Goal: Information Seeking & Learning: Compare options

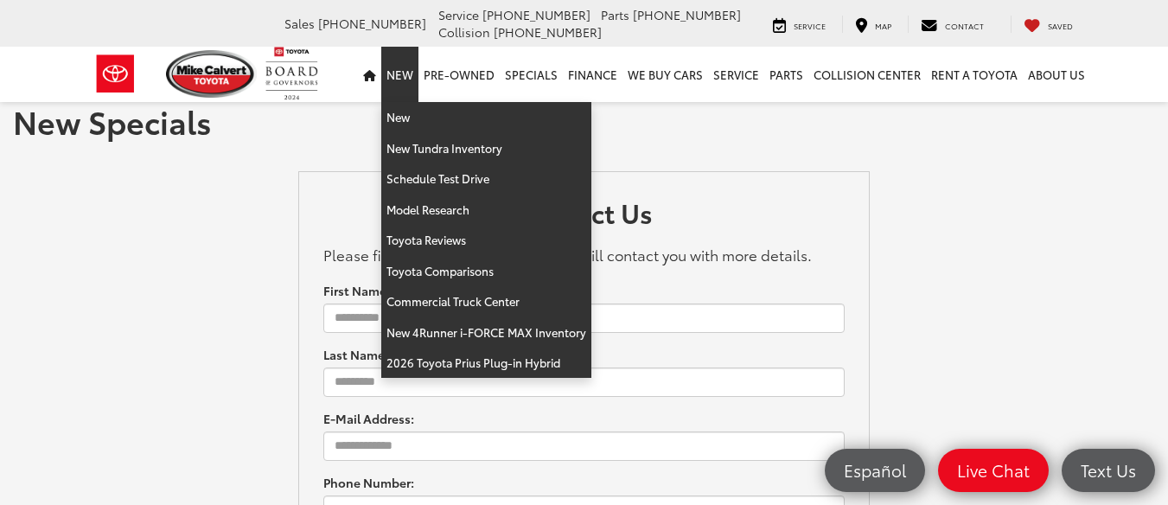
click at [418, 73] on link "New" at bounding box center [399, 74] width 37 height 55
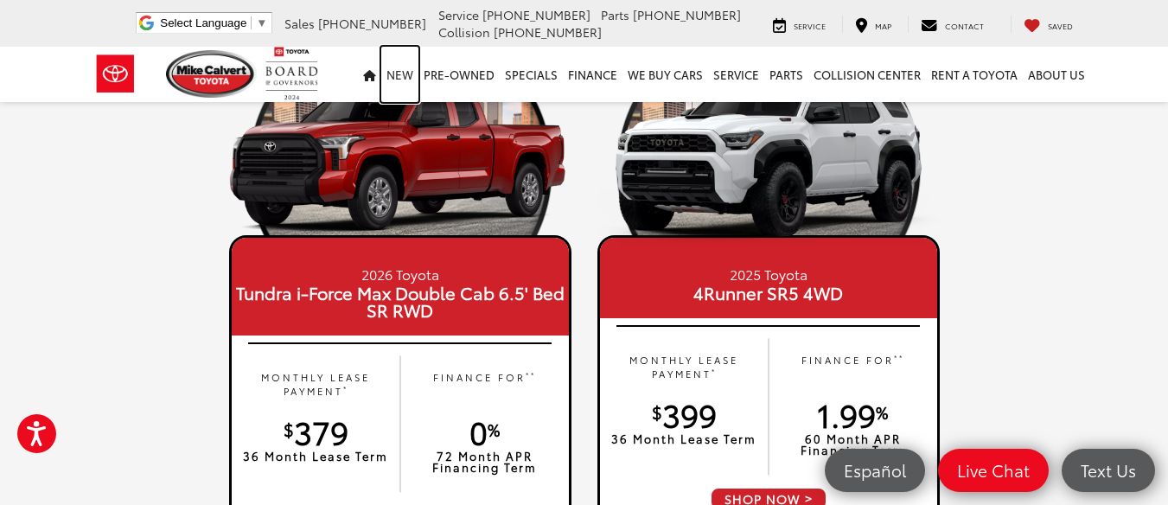
scroll to position [1642, 0]
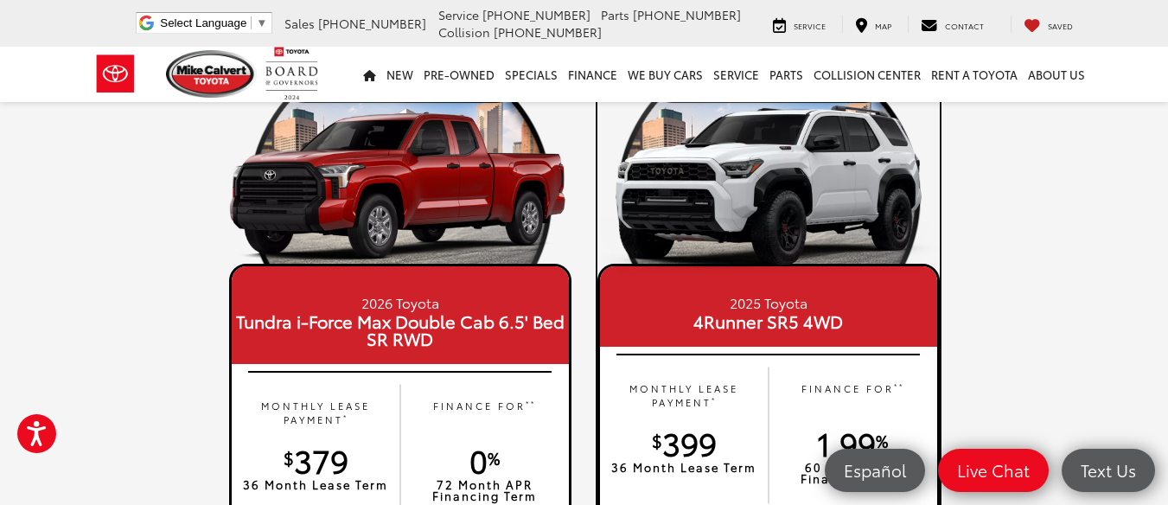
click at [821, 245] on img at bounding box center [768, 189] width 342 height 171
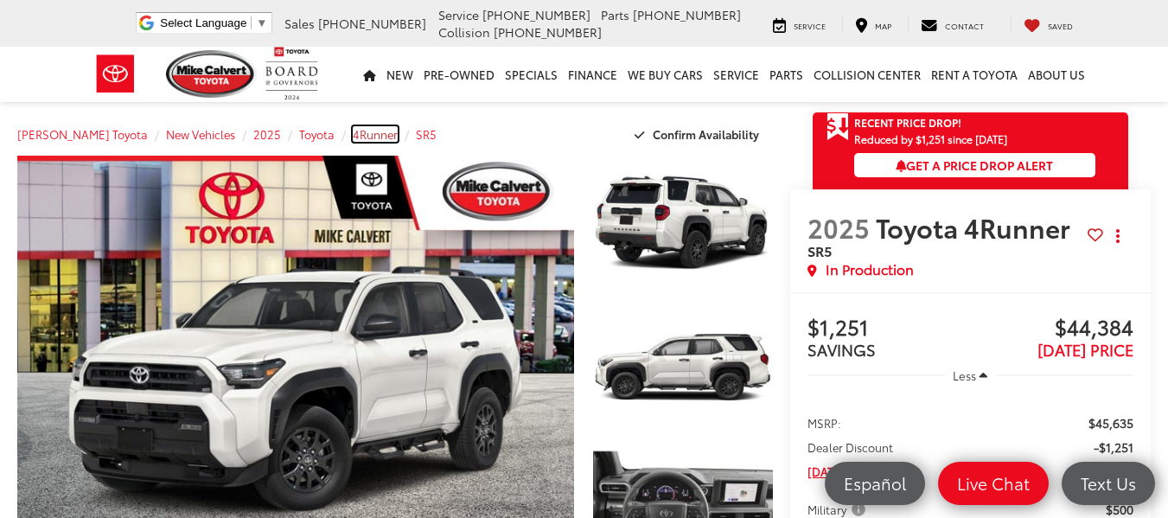
click at [357, 137] on span "4Runner" at bounding box center [375, 134] width 45 height 16
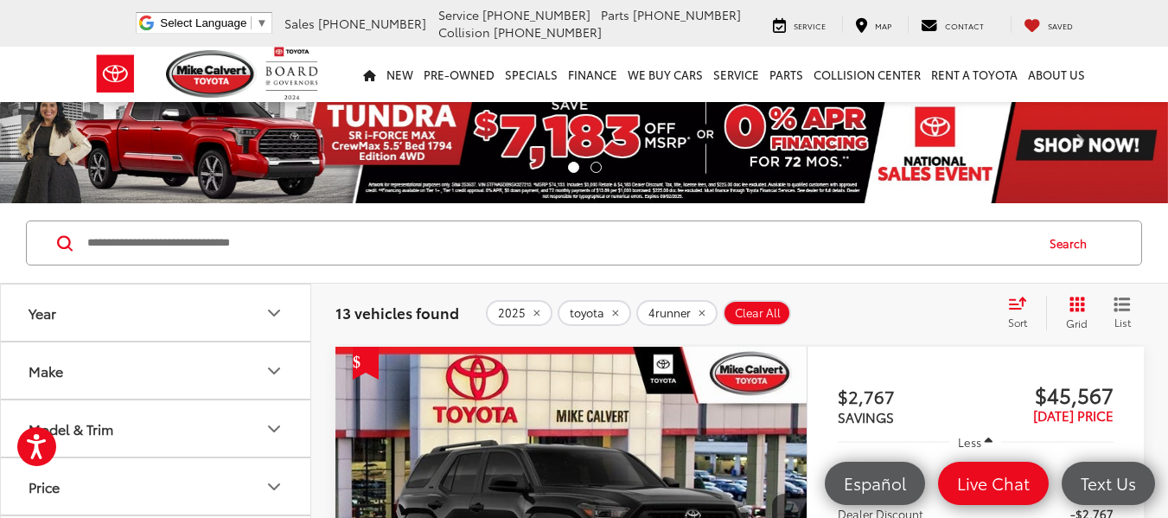
scroll to position [194, 0]
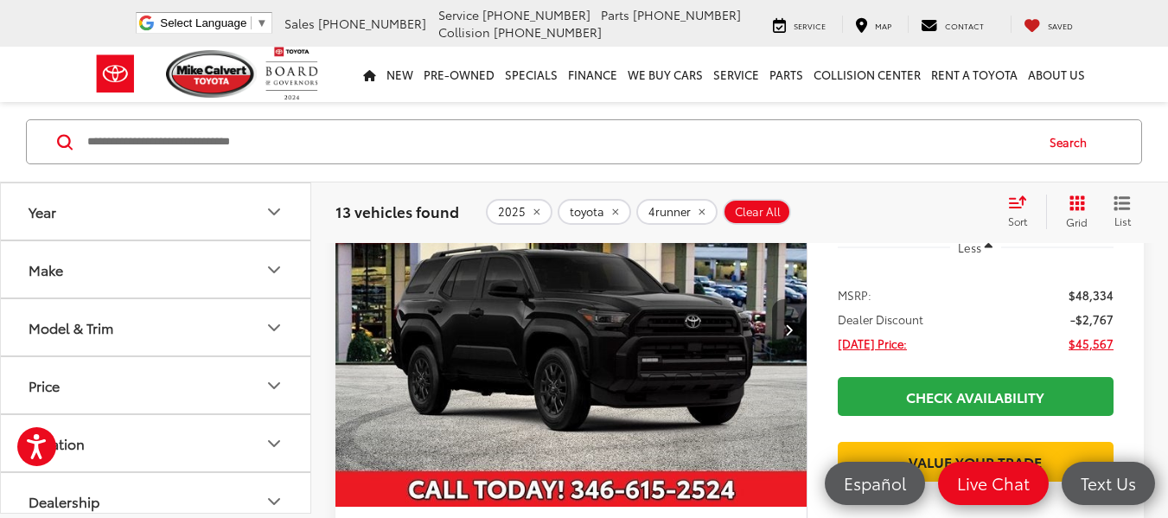
click at [1079, 213] on button "Grid" at bounding box center [1073, 211] width 54 height 35
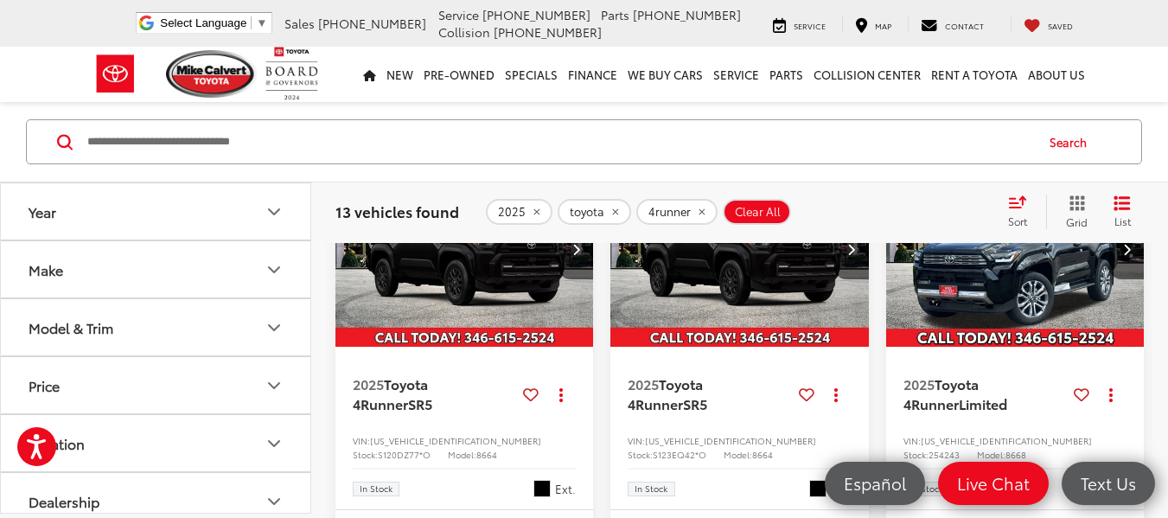
click at [1021, 215] on span "Sort" at bounding box center [1017, 220] width 19 height 15
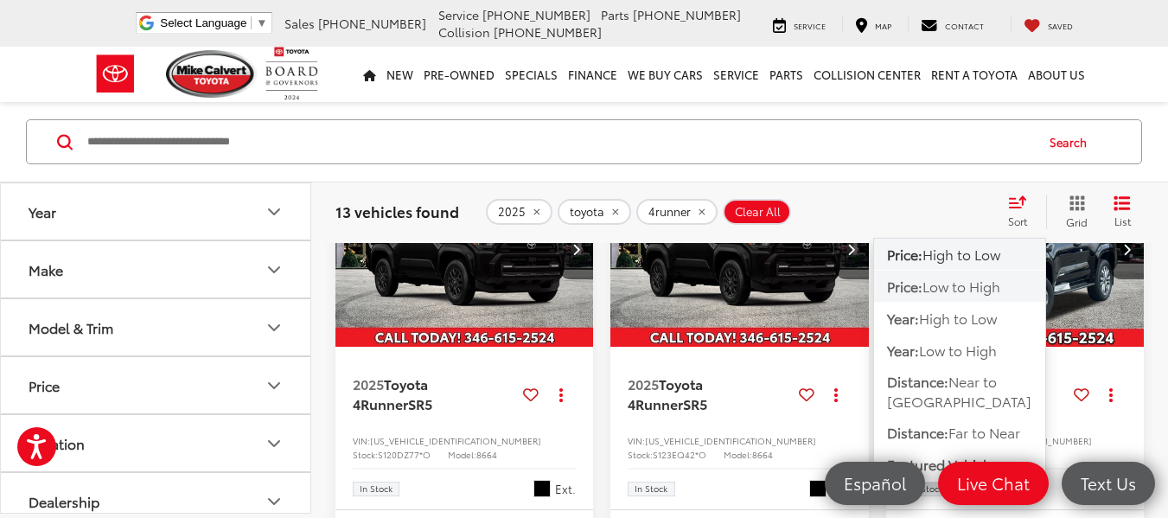
click at [980, 283] on span "Low to High" at bounding box center [961, 286] width 78 height 20
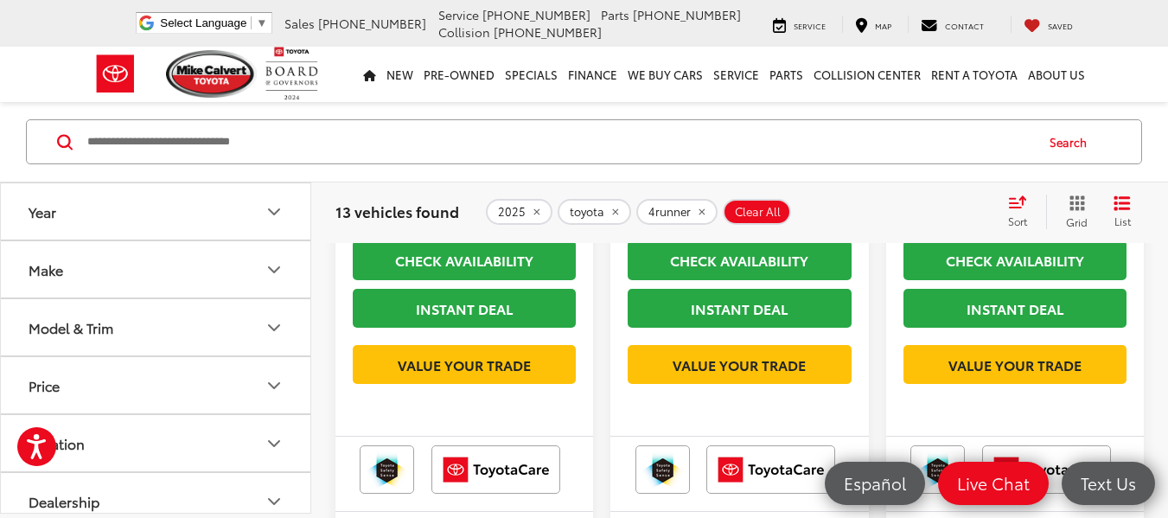
scroll to position [555, 0]
